Goal: Task Accomplishment & Management: Use online tool/utility

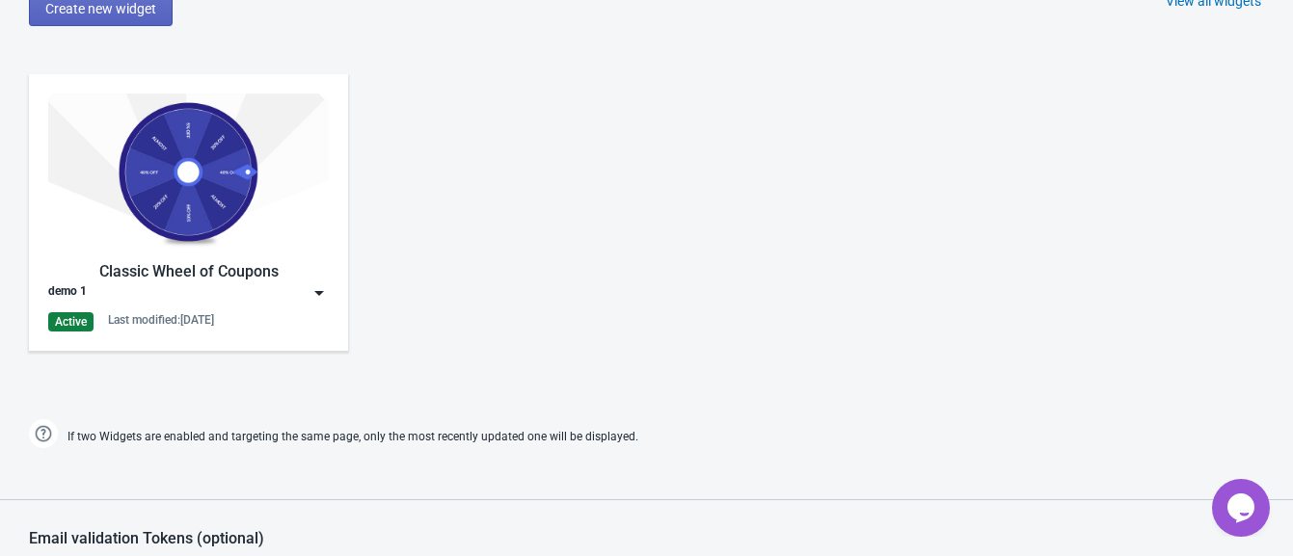
scroll to position [1045, 0]
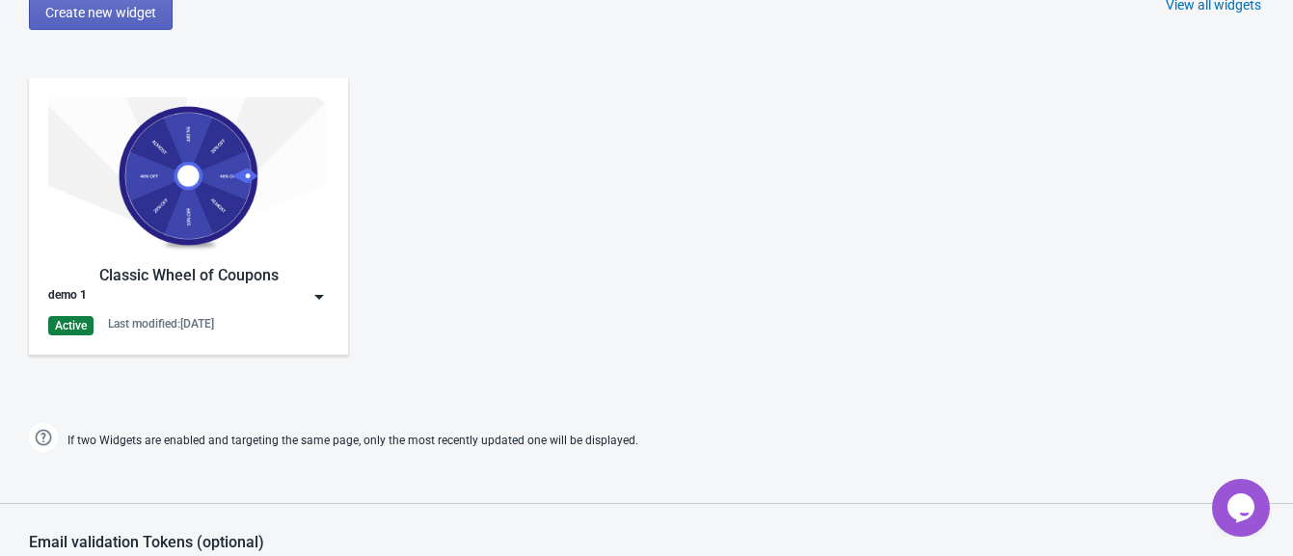
click at [323, 287] on img at bounding box center [319, 296] width 19 height 19
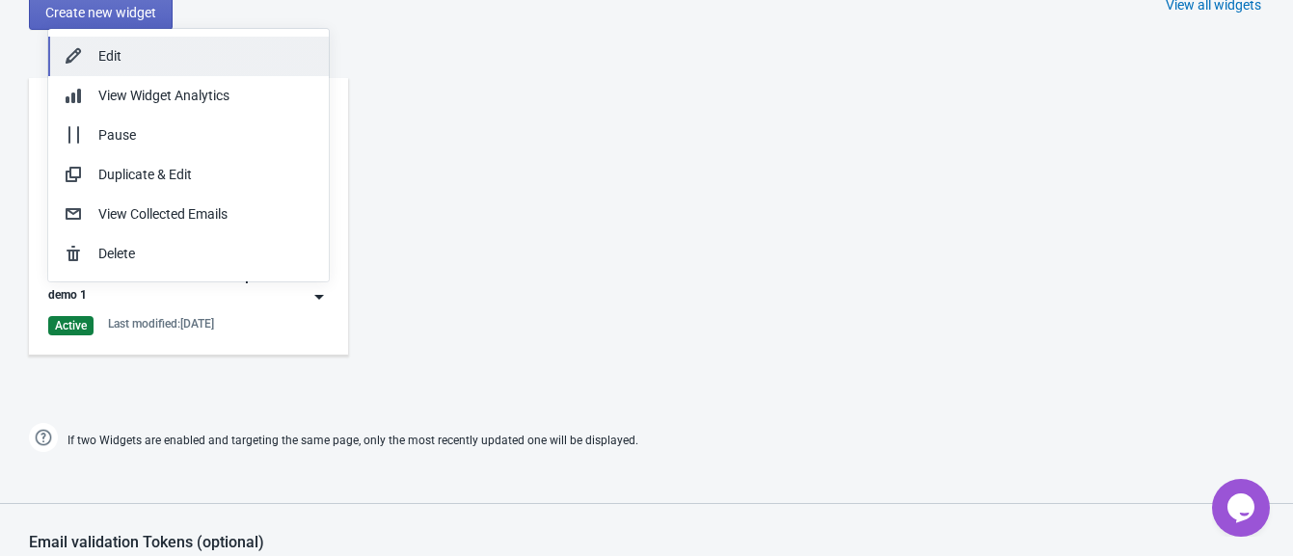
click at [205, 51] on div "Edit" at bounding box center [205, 56] width 215 height 20
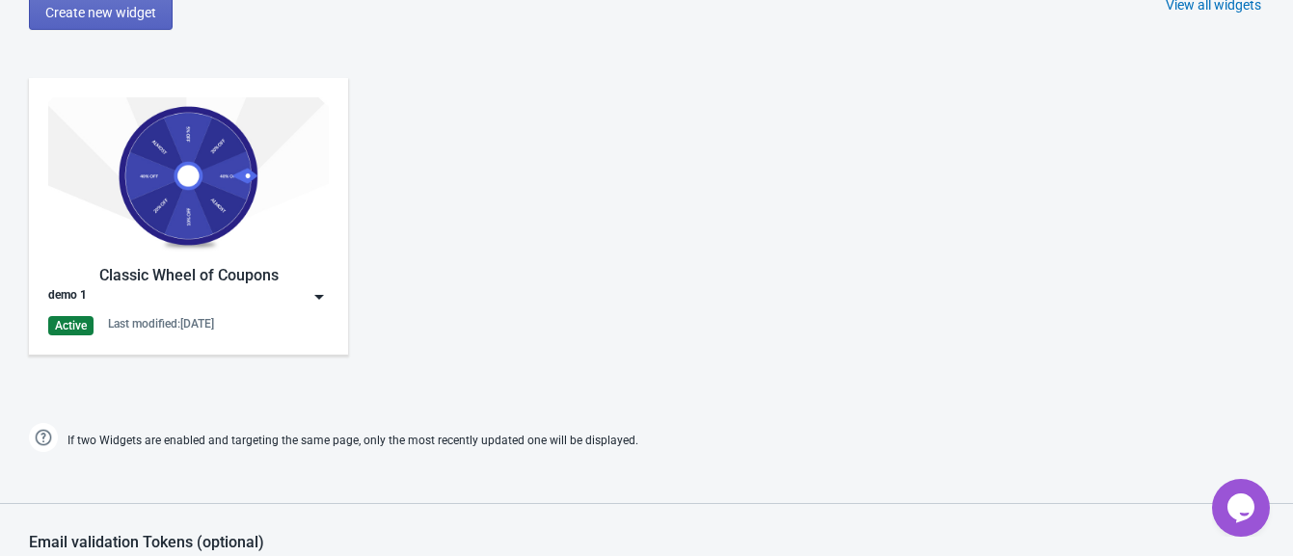
click at [310, 289] on img at bounding box center [319, 296] width 19 height 19
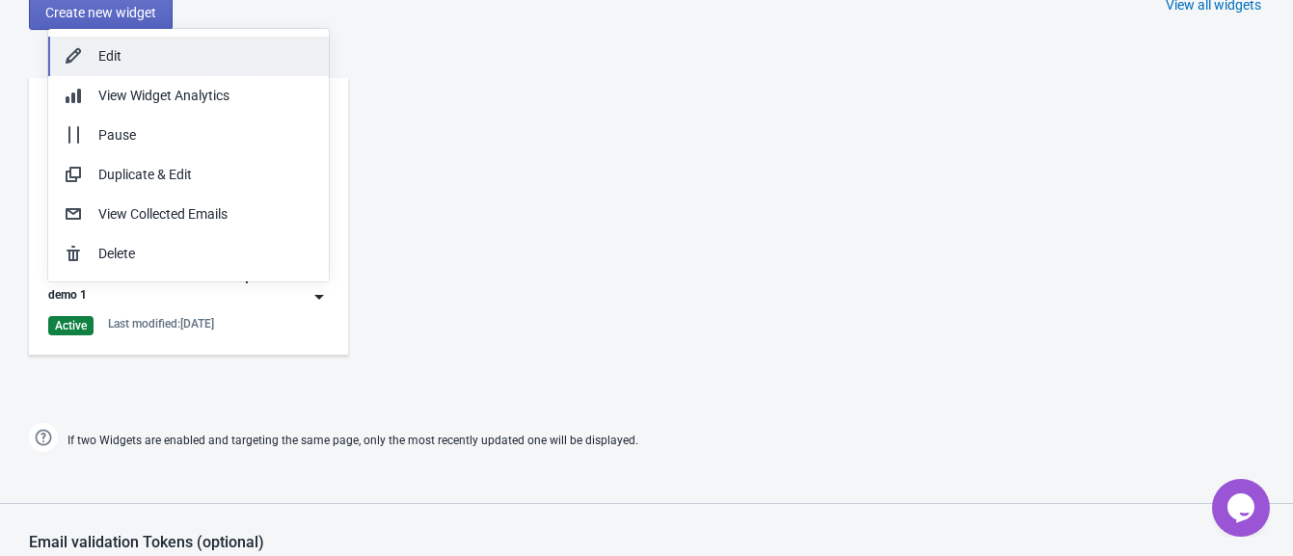
click at [116, 51] on div "Edit" at bounding box center [205, 56] width 215 height 20
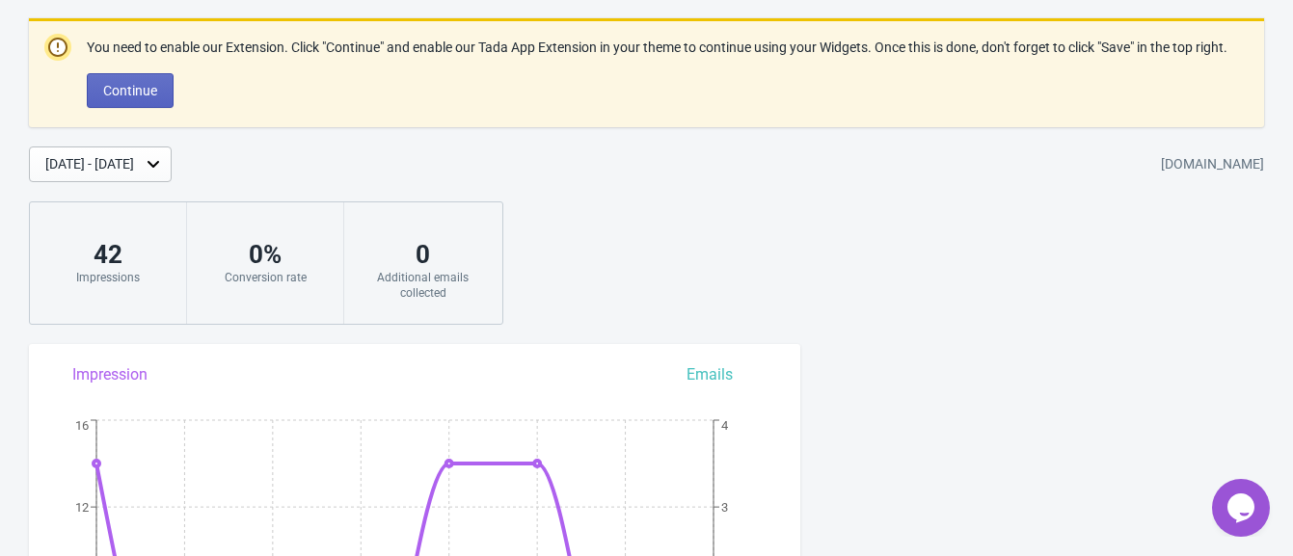
scroll to position [0, 0]
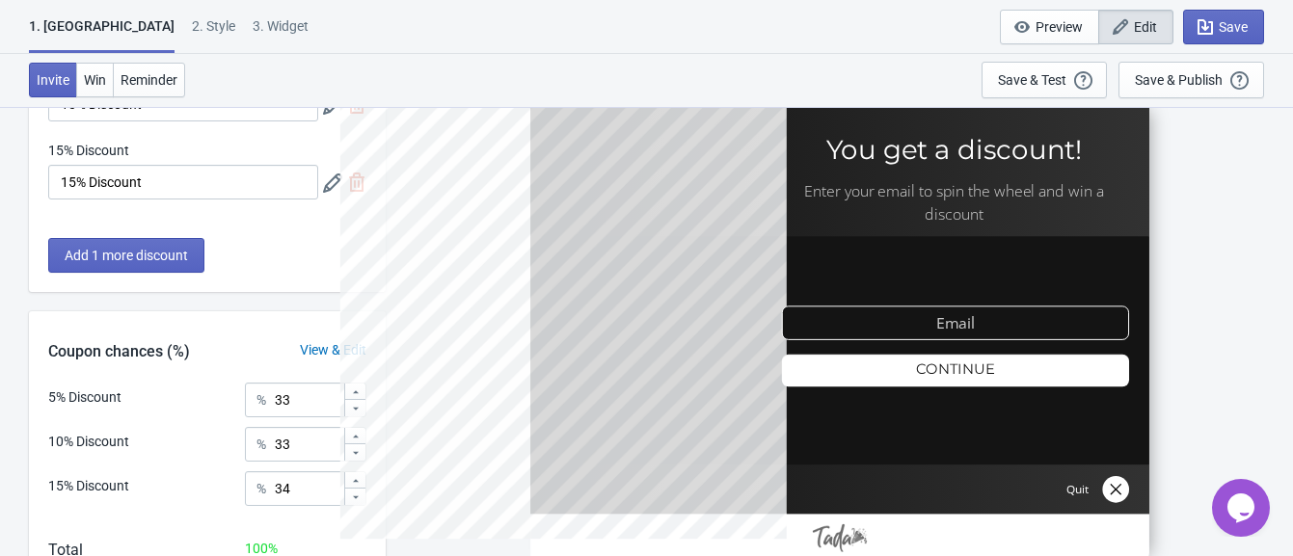
scroll to position [349, 0]
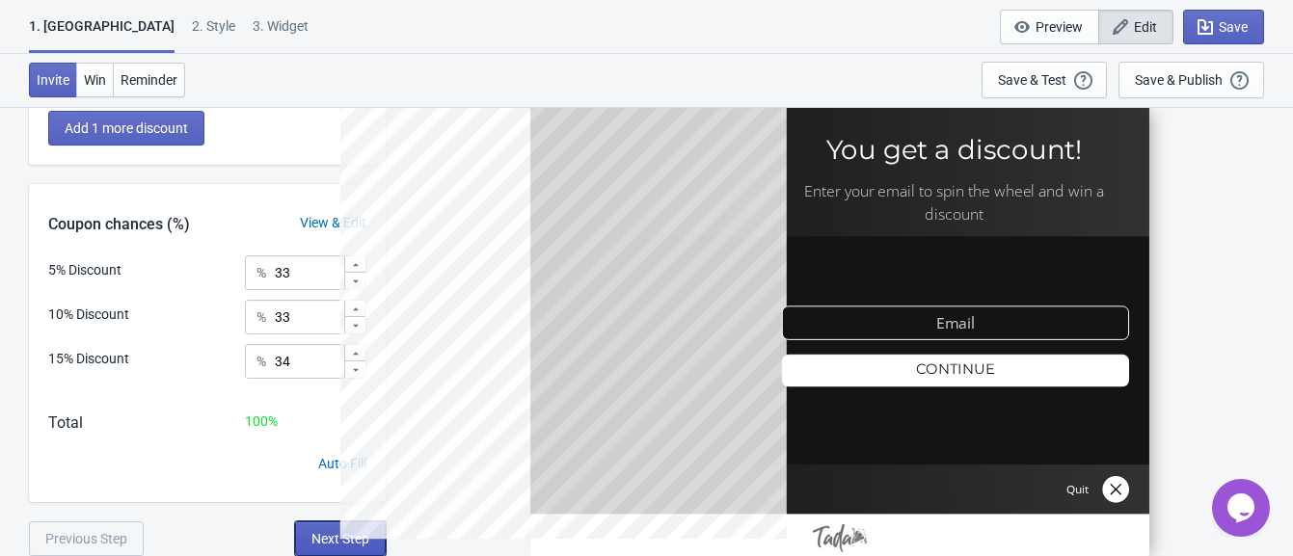
click at [337, 539] on span "Next Step" at bounding box center [340, 538] width 58 height 15
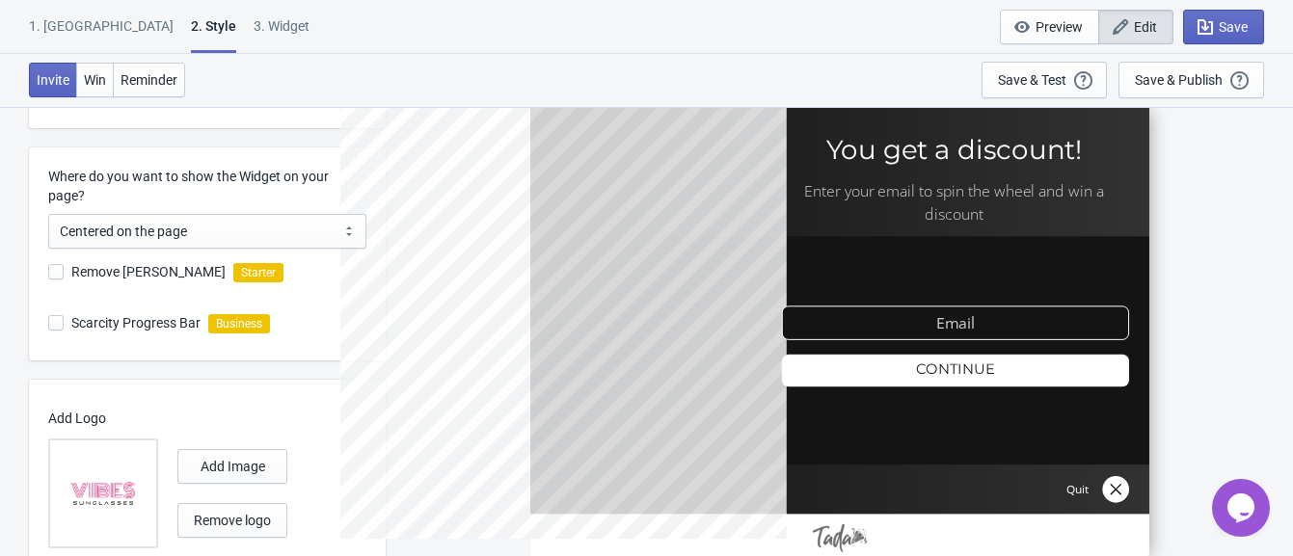
scroll to position [601, 0]
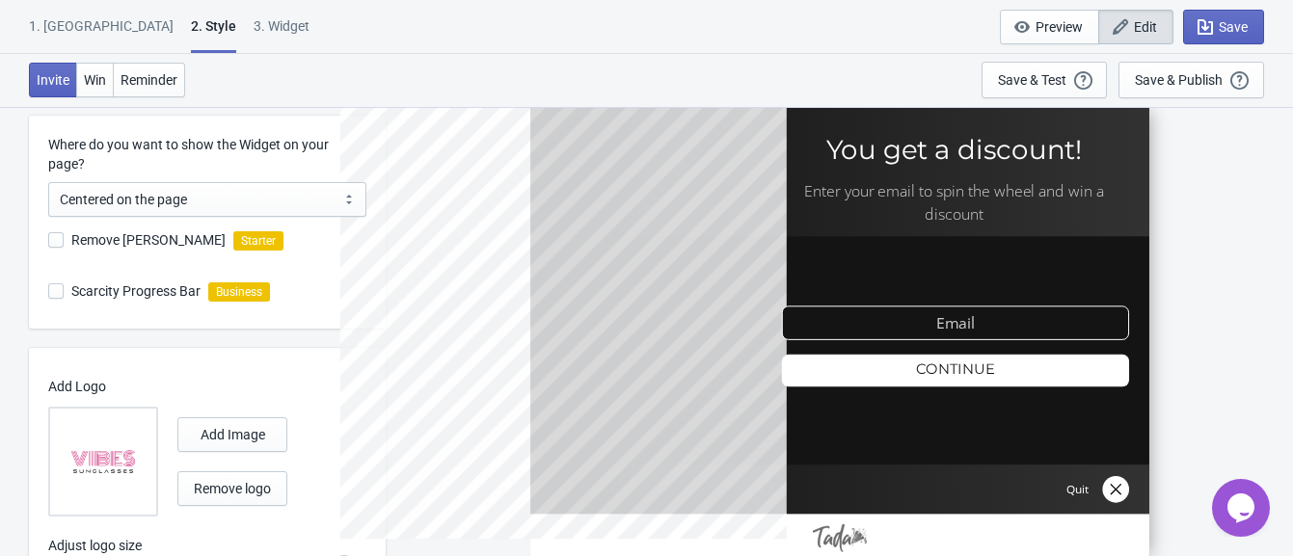
click at [99, 236] on span "Remove [PERSON_NAME]" at bounding box center [148, 239] width 154 height 19
click at [49, 236] on input "Remove [PERSON_NAME]" at bounding box center [48, 249] width 1 height 35
checkbox input "false"
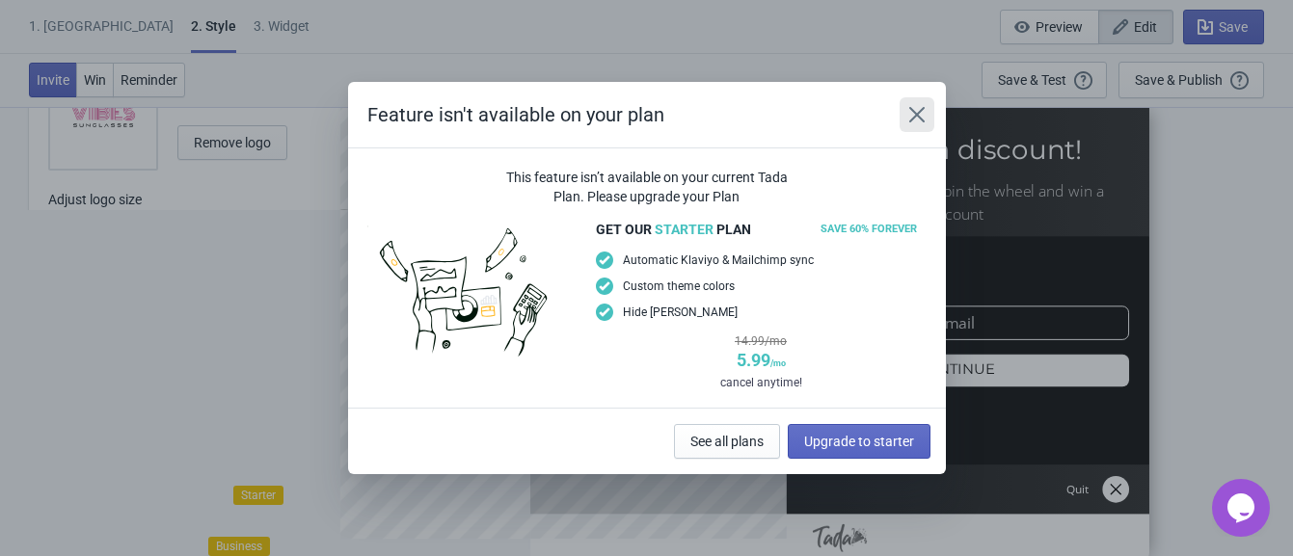
click at [917, 110] on icon "Close" at bounding box center [916, 114] width 19 height 19
radio input "true"
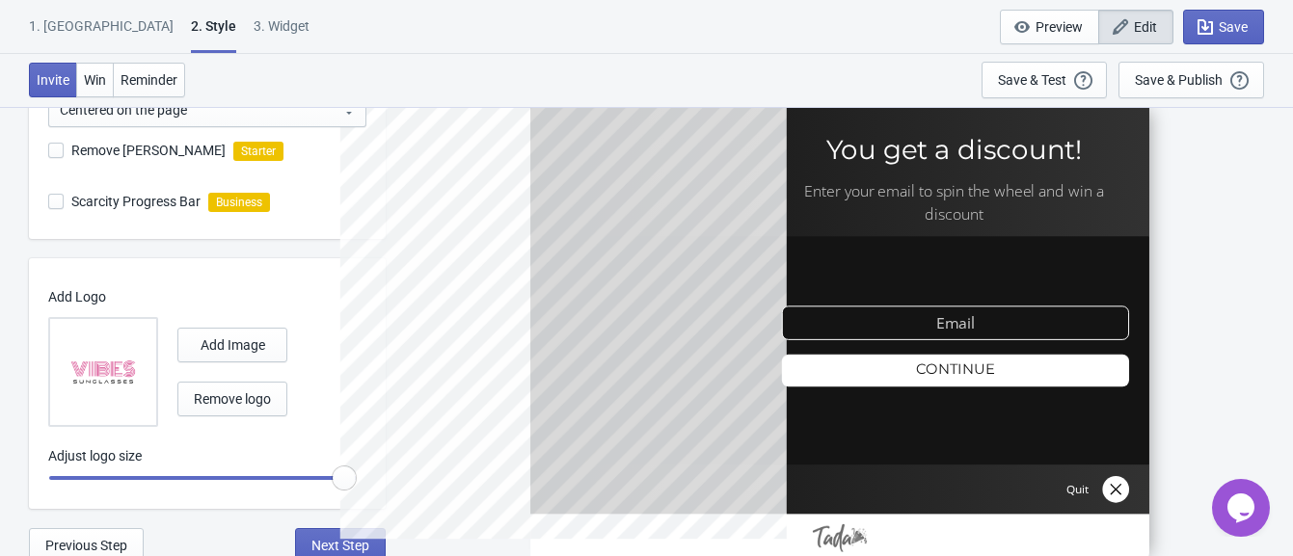
scroll to position [697, 0]
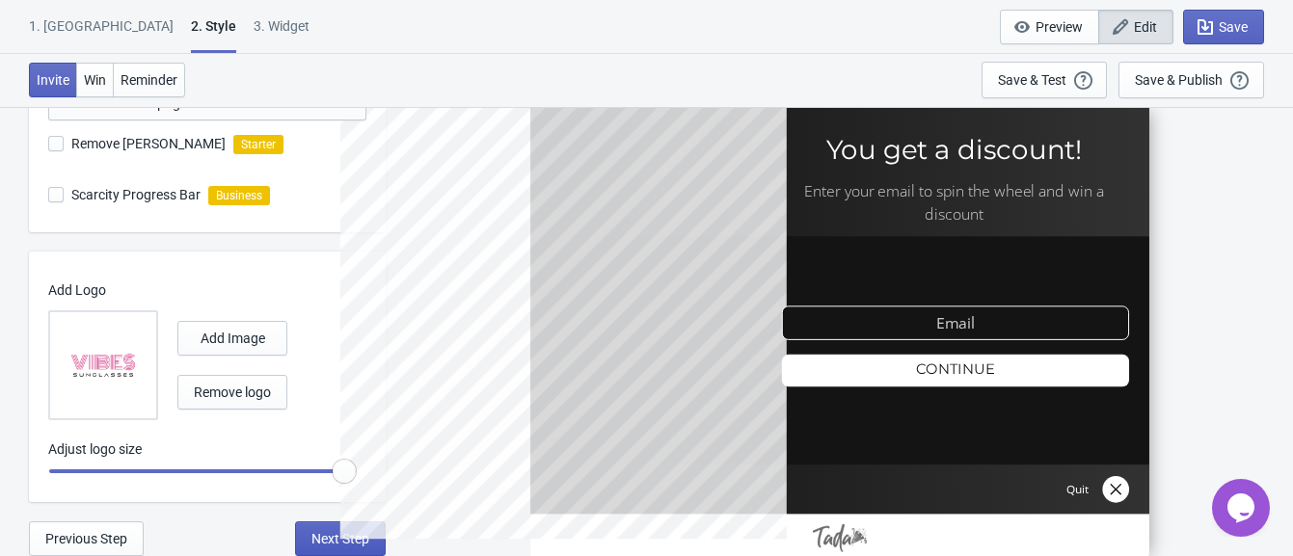
click at [321, 541] on span "Next Step" at bounding box center [340, 538] width 58 height 15
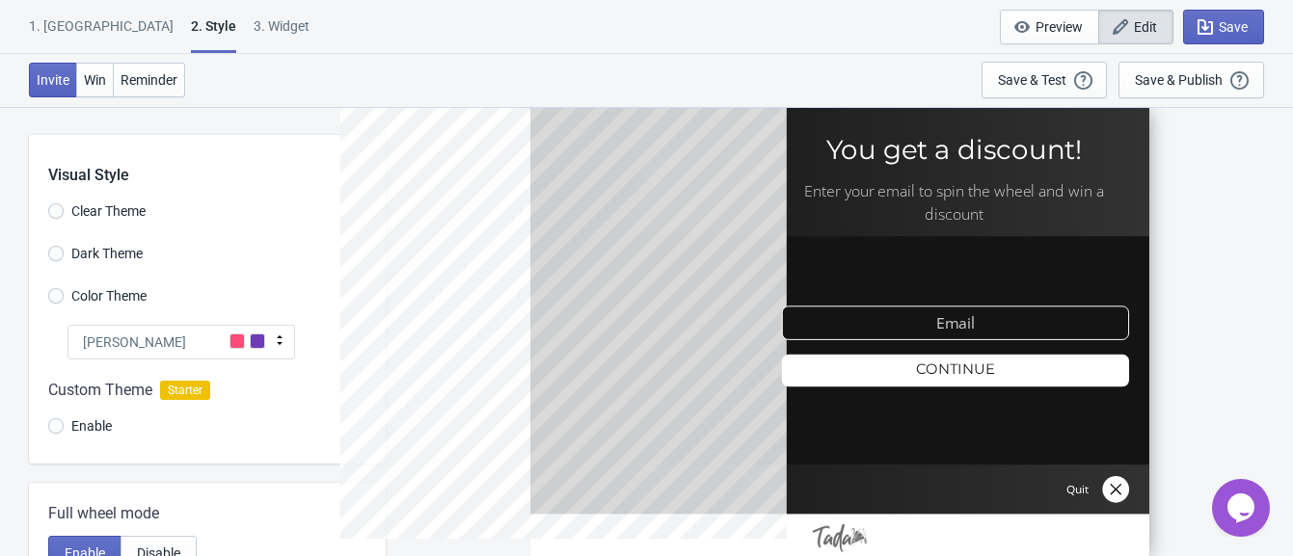
select select "once"
select select "1"
select select "left"
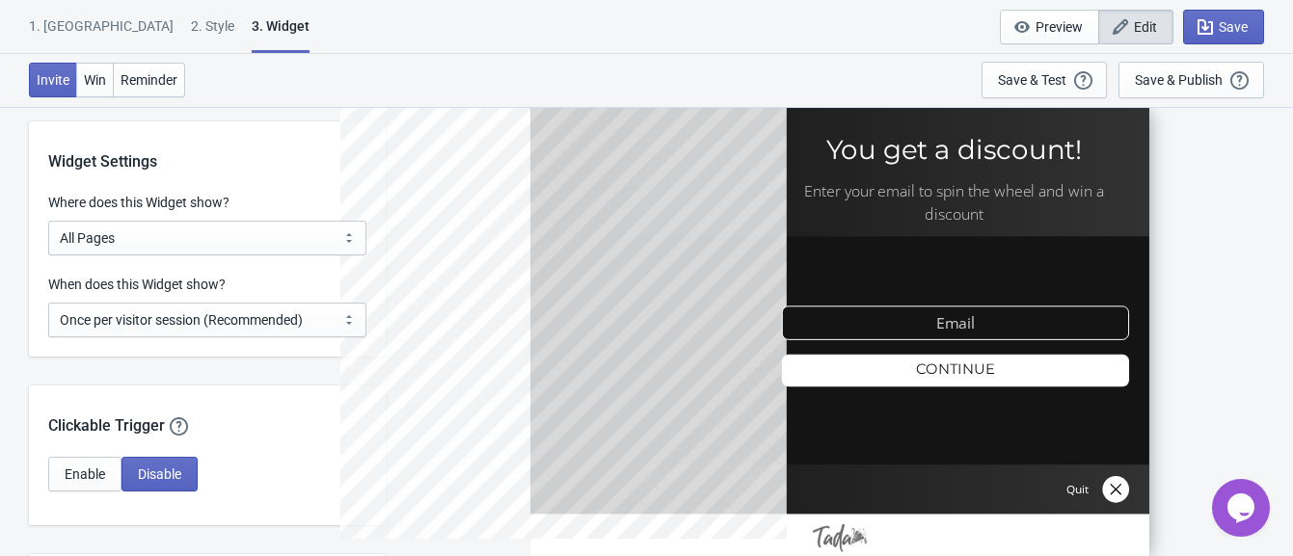
scroll to position [1556, 0]
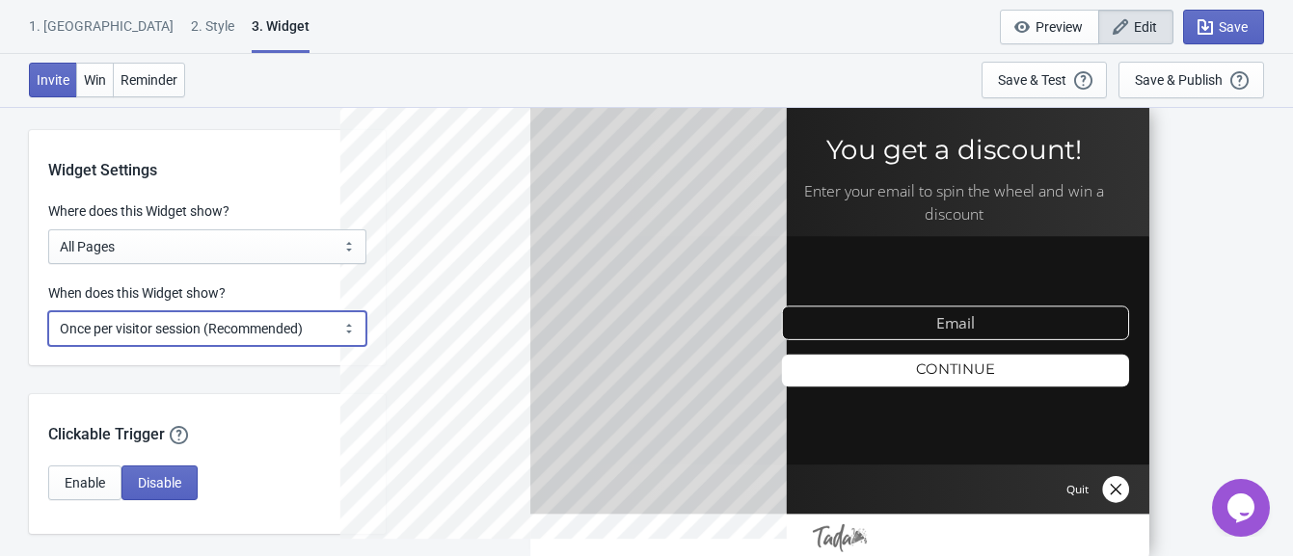
click at [333, 320] on select "Every new visit of page Once every period of time Once per visitor session (Rec…" at bounding box center [207, 328] width 318 height 35
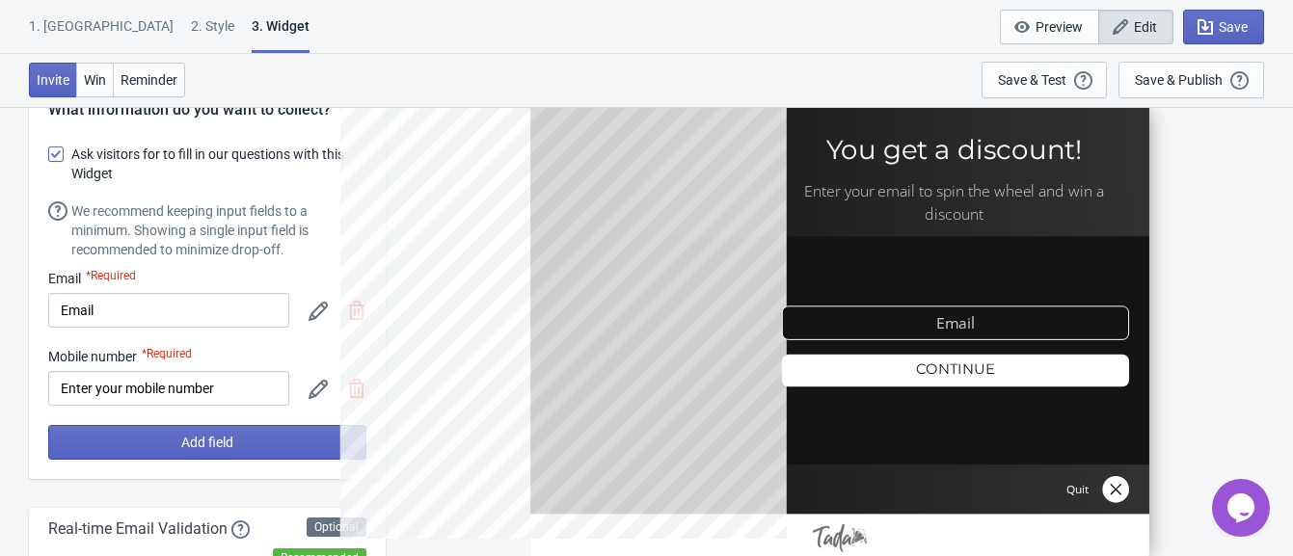
scroll to position [0, 0]
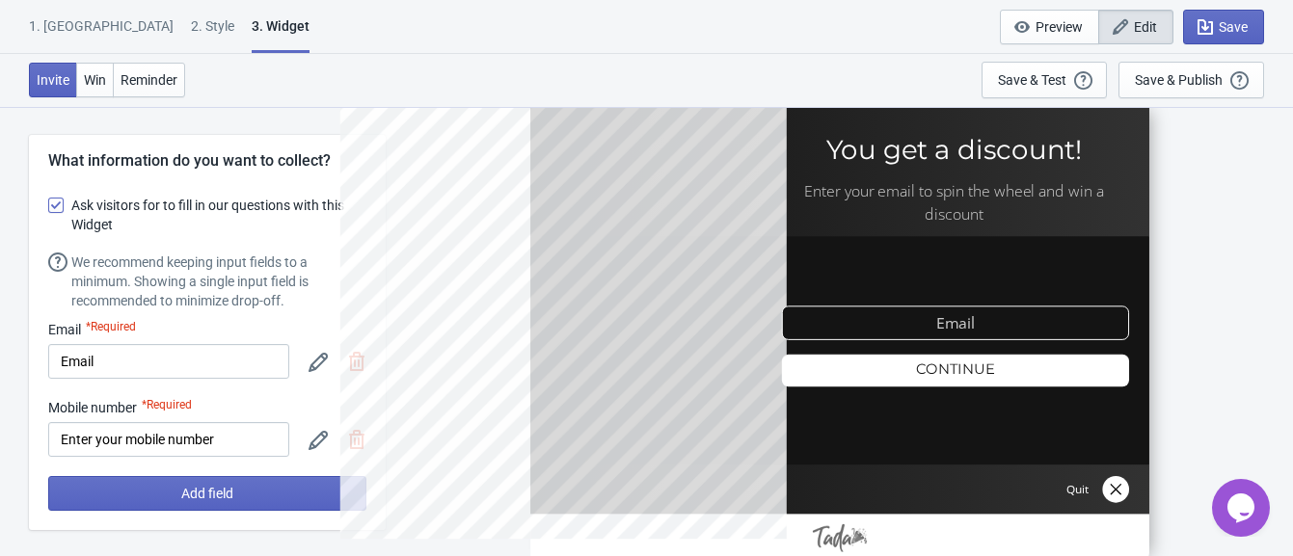
click at [191, 17] on div "2 . Style" at bounding box center [212, 33] width 43 height 34
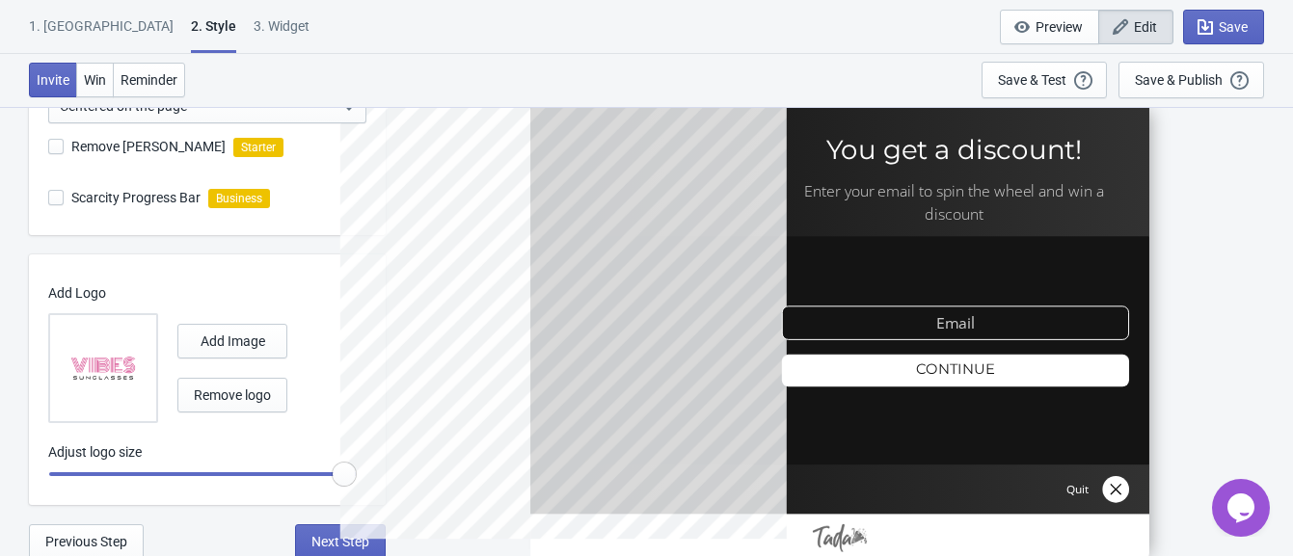
scroll to position [697, 0]
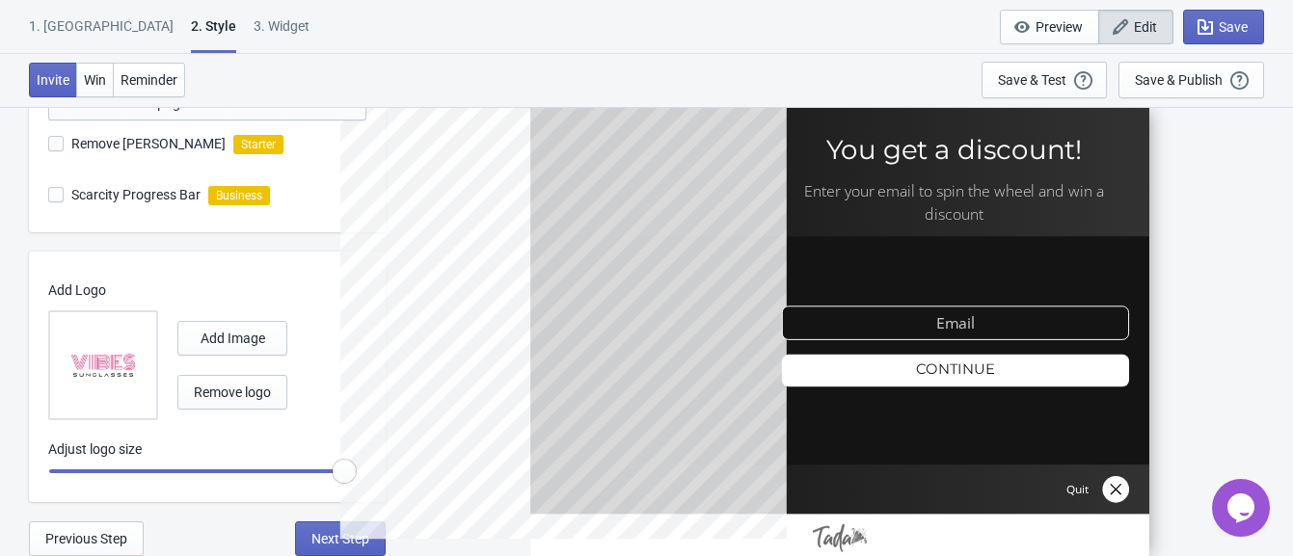
click at [254, 28] on div "3. Widget" at bounding box center [282, 33] width 56 height 34
select select "once"
select select "1"
select select "left"
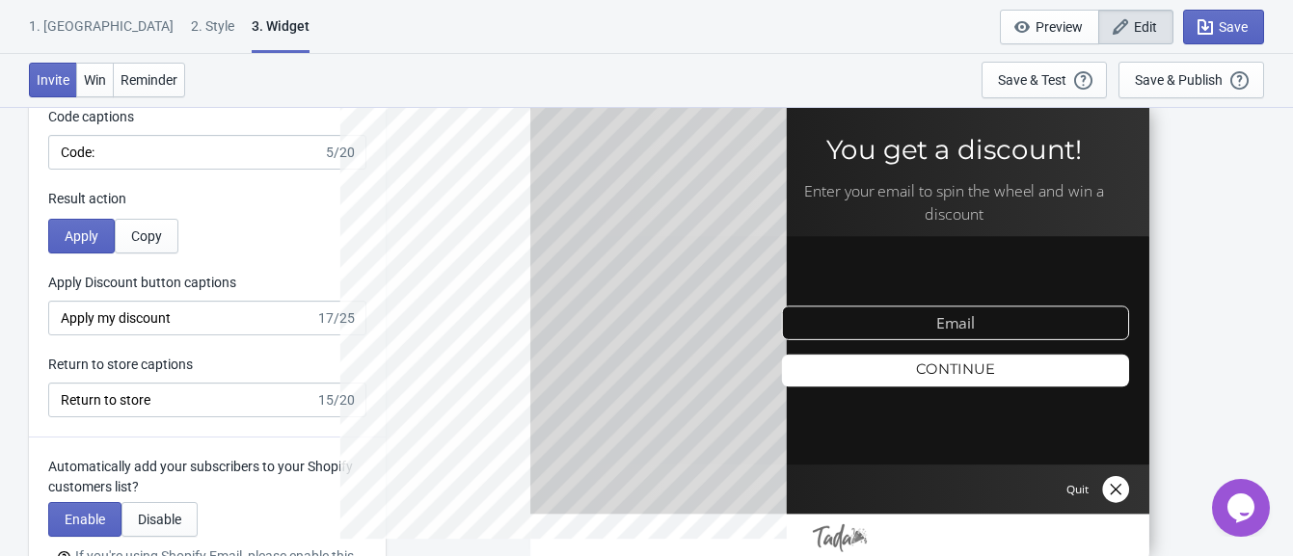
scroll to position [4044, 0]
